Goal: Complete application form

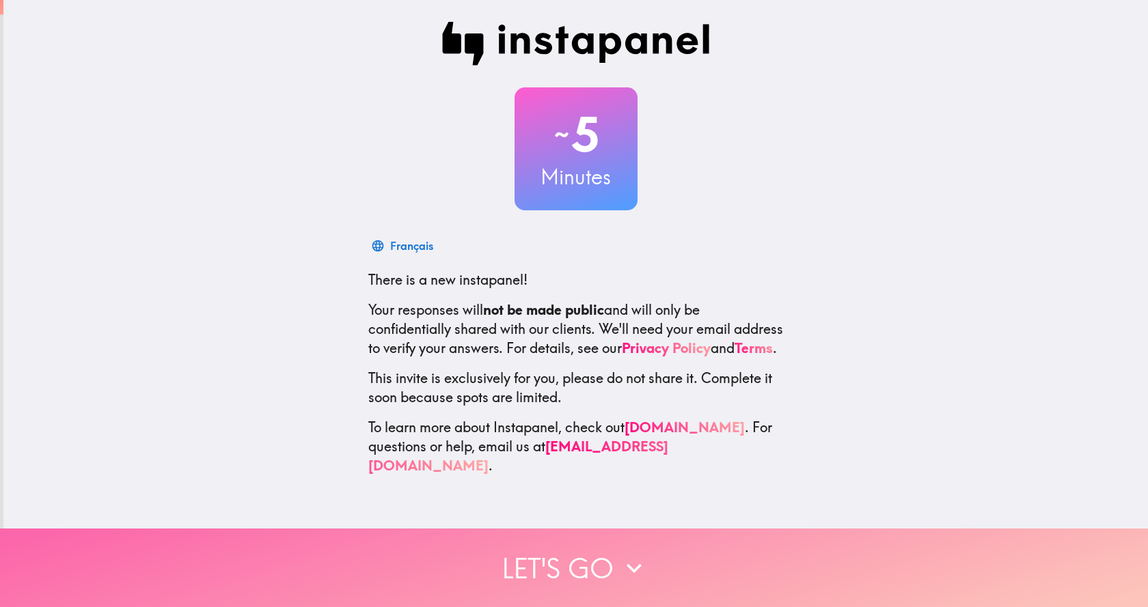
click at [577, 553] on button "Let's go" at bounding box center [574, 568] width 1148 height 79
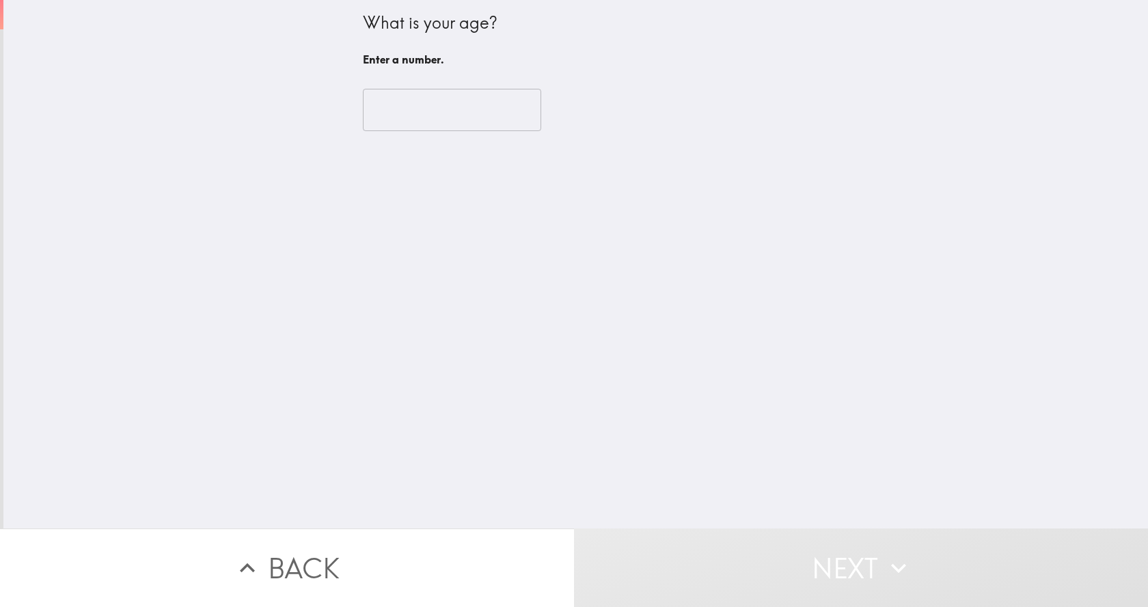
click at [372, 124] on input "number" at bounding box center [452, 110] width 178 height 42
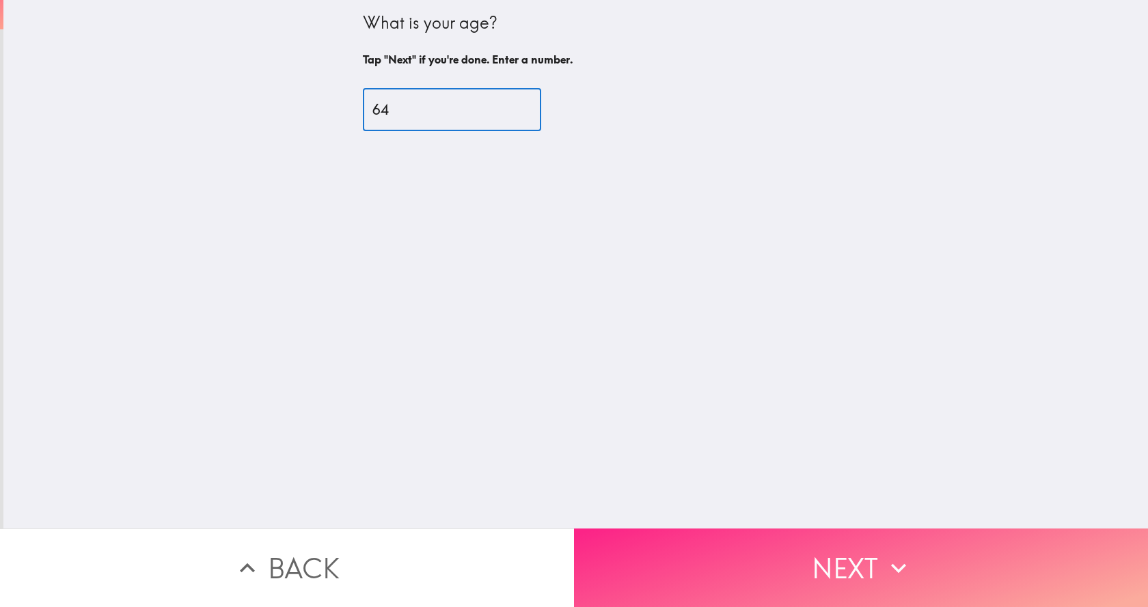
type input "64"
click at [791, 551] on button "Next" at bounding box center [861, 568] width 574 height 79
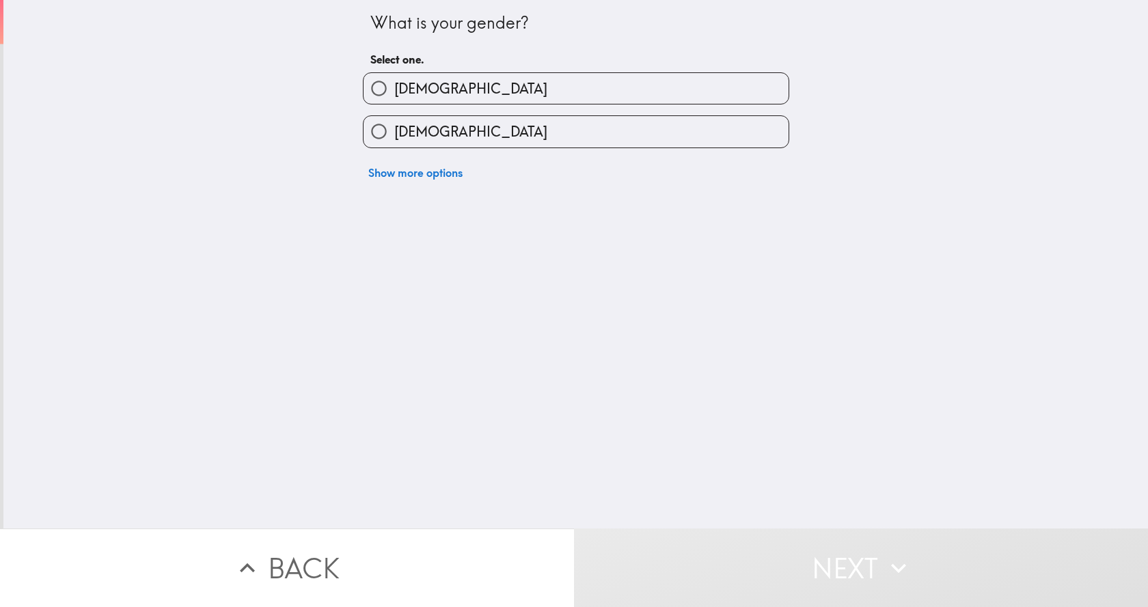
click at [364, 130] on input "[DEMOGRAPHIC_DATA]" at bounding box center [379, 131] width 31 height 31
radio input "true"
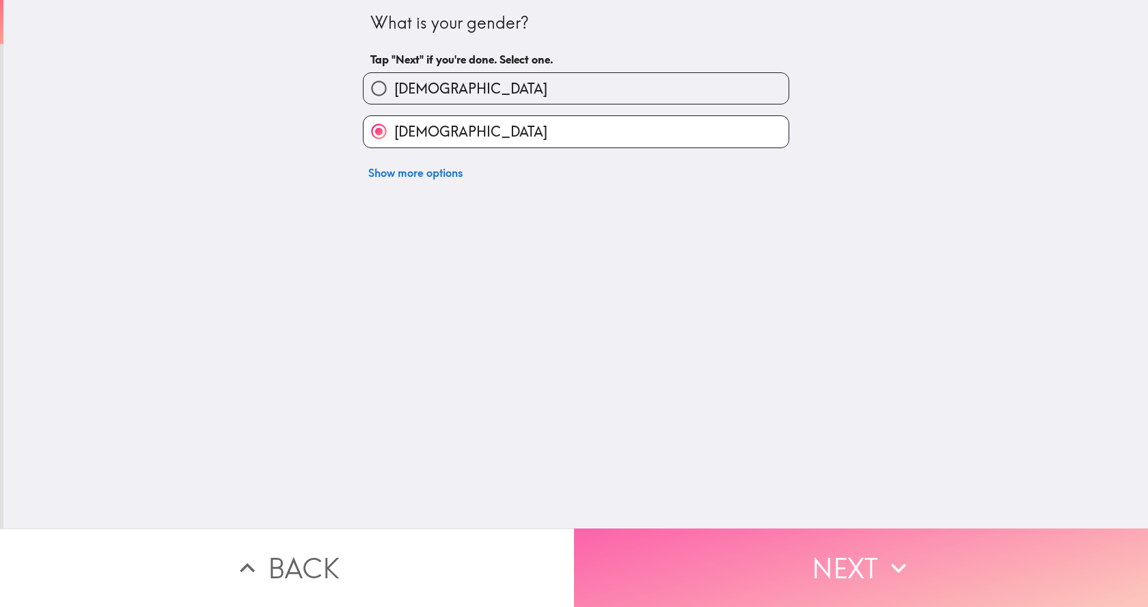
click at [834, 553] on button "Next" at bounding box center [861, 568] width 574 height 79
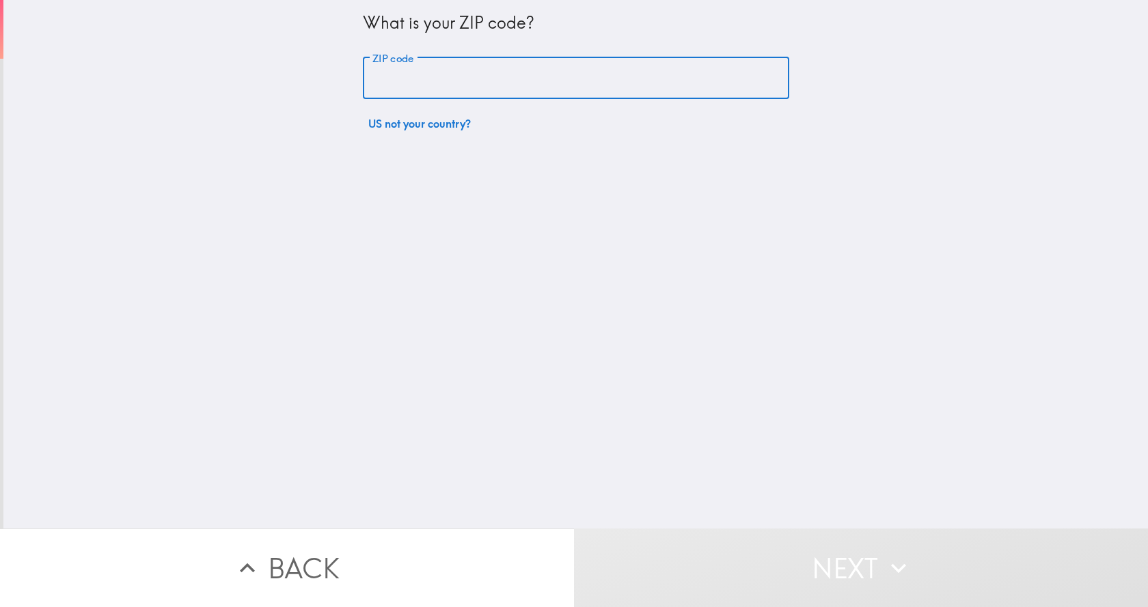
click at [430, 76] on input "ZIP code" at bounding box center [576, 78] width 426 height 42
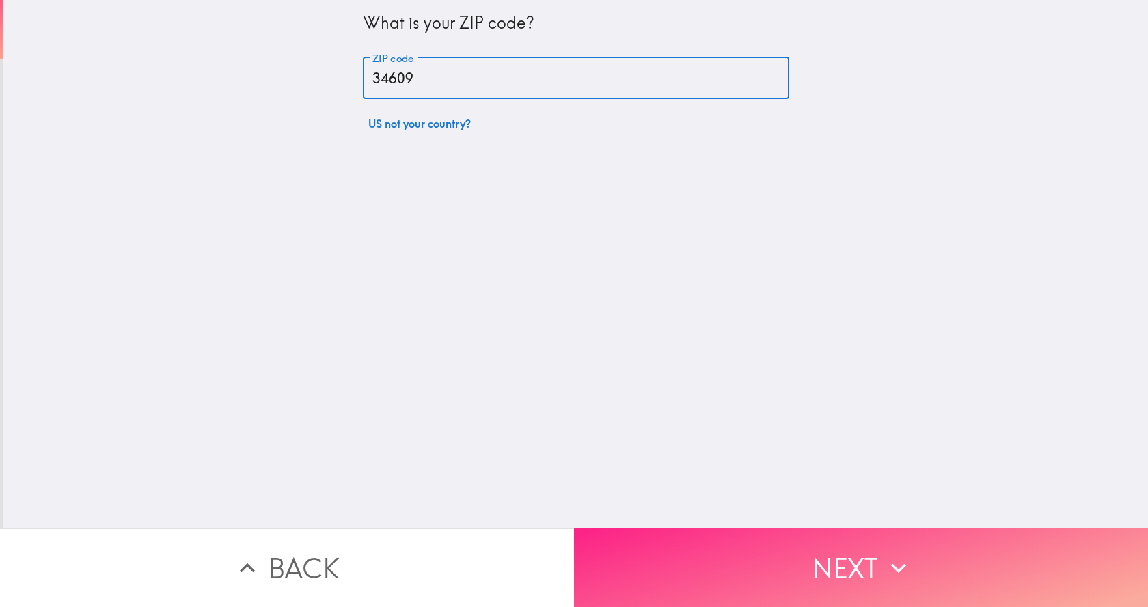
type input "34609"
click at [771, 582] on button "Next" at bounding box center [861, 568] width 574 height 79
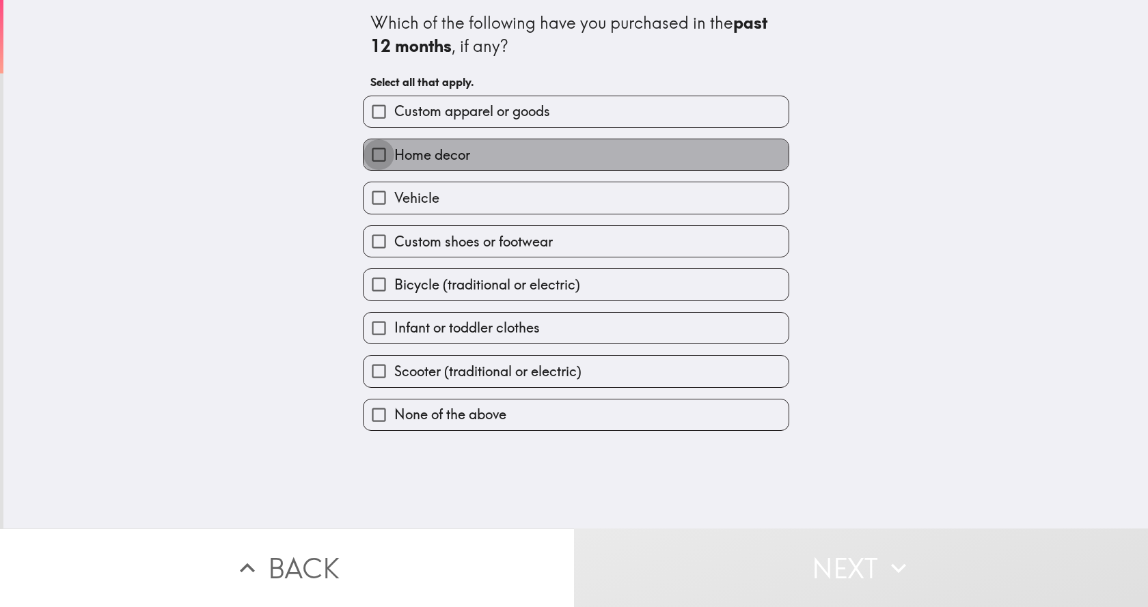
click at [366, 156] on input "Home decor" at bounding box center [379, 154] width 31 height 31
checkbox input "true"
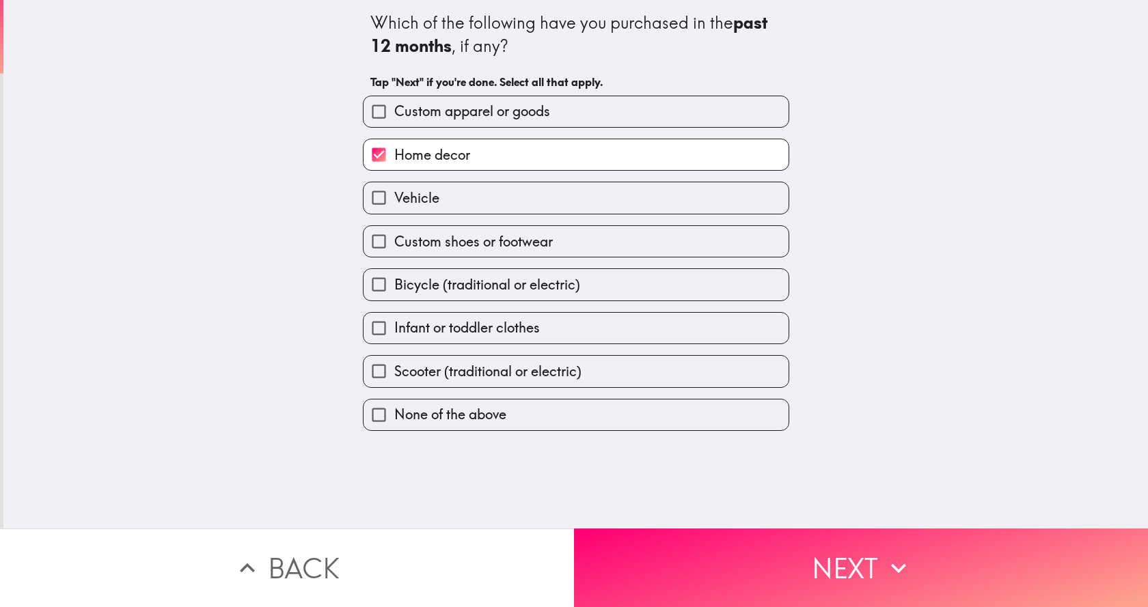
click at [364, 244] on input "Custom shoes or footwear" at bounding box center [379, 241] width 31 height 31
checkbox input "true"
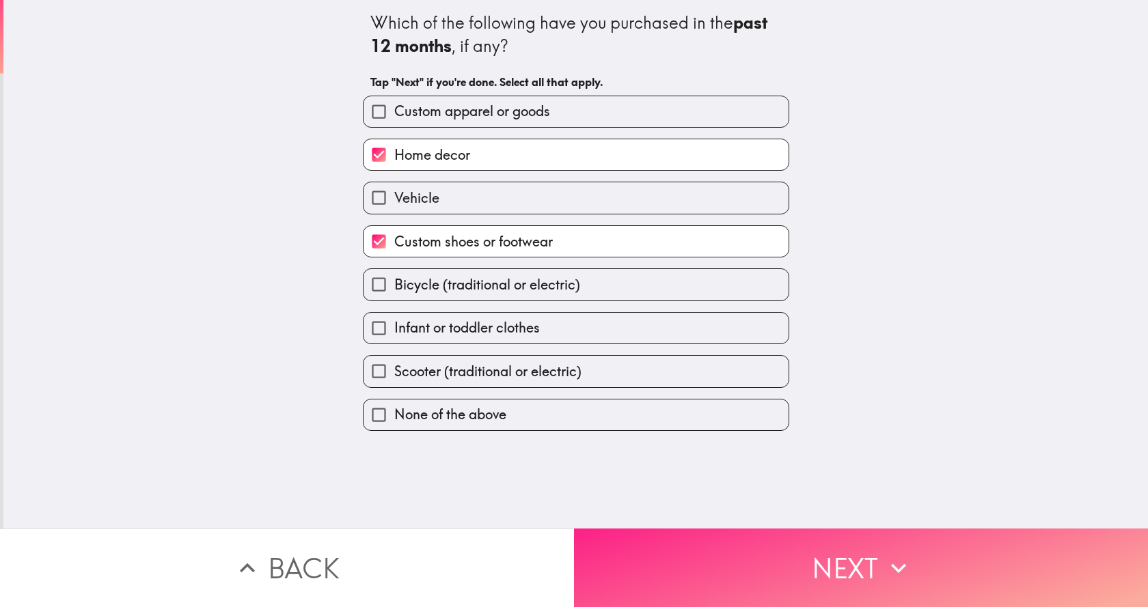
click at [818, 575] on button "Next" at bounding box center [861, 568] width 574 height 79
click at [700, 533] on button "Next" at bounding box center [861, 568] width 574 height 79
